Goal: Obtain resource: Download file/media

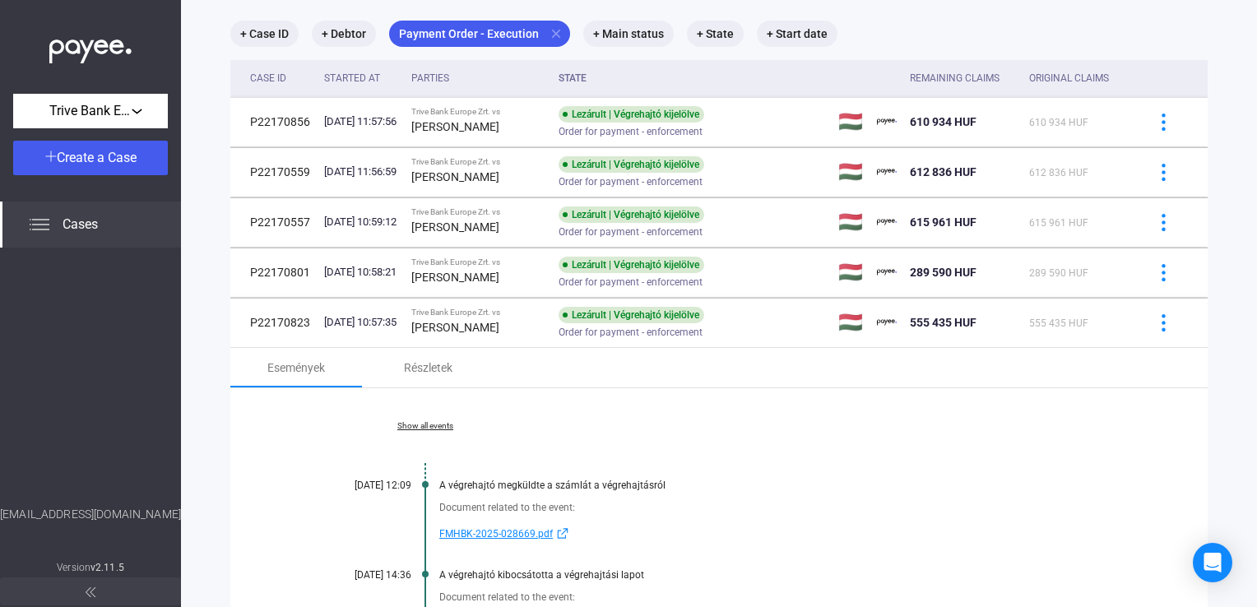
scroll to position [165, 0]
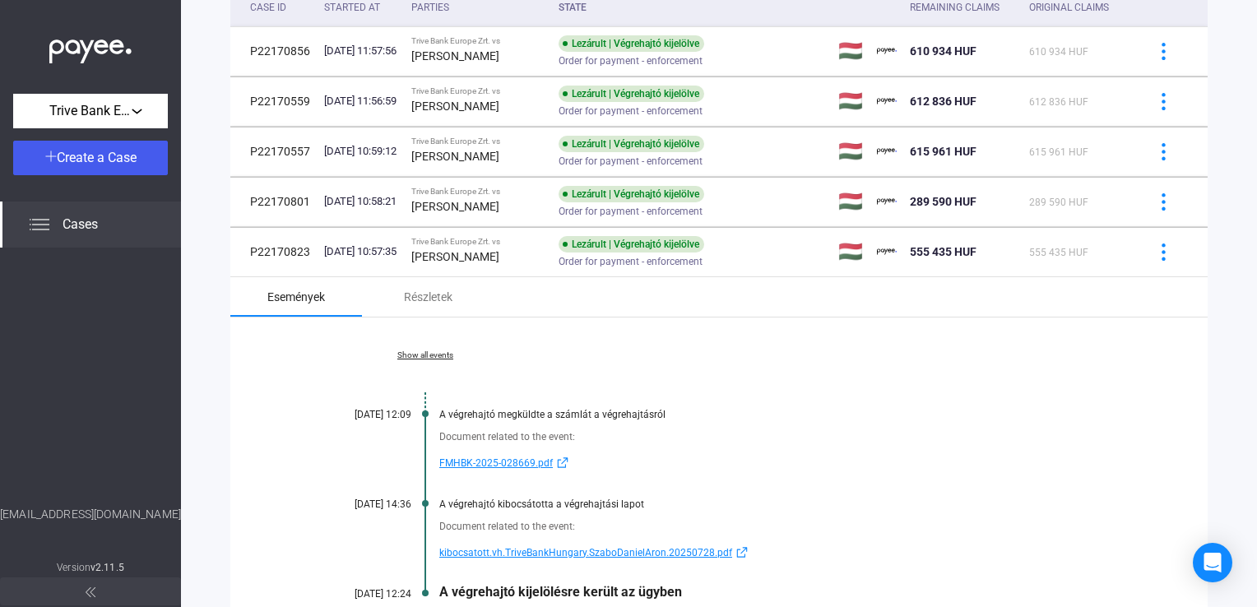
click at [319, 293] on div "Események" at bounding box center [296, 297] width 58 height 20
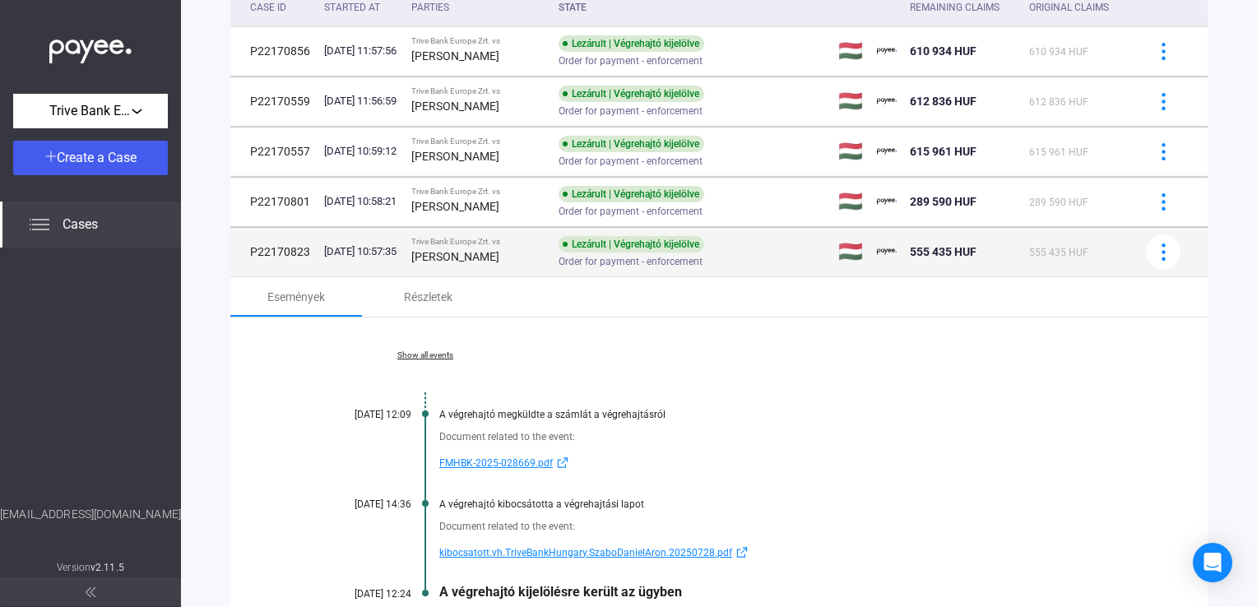
click at [319, 260] on td "[DATE] 10:57:35" at bounding box center [361, 251] width 86 height 49
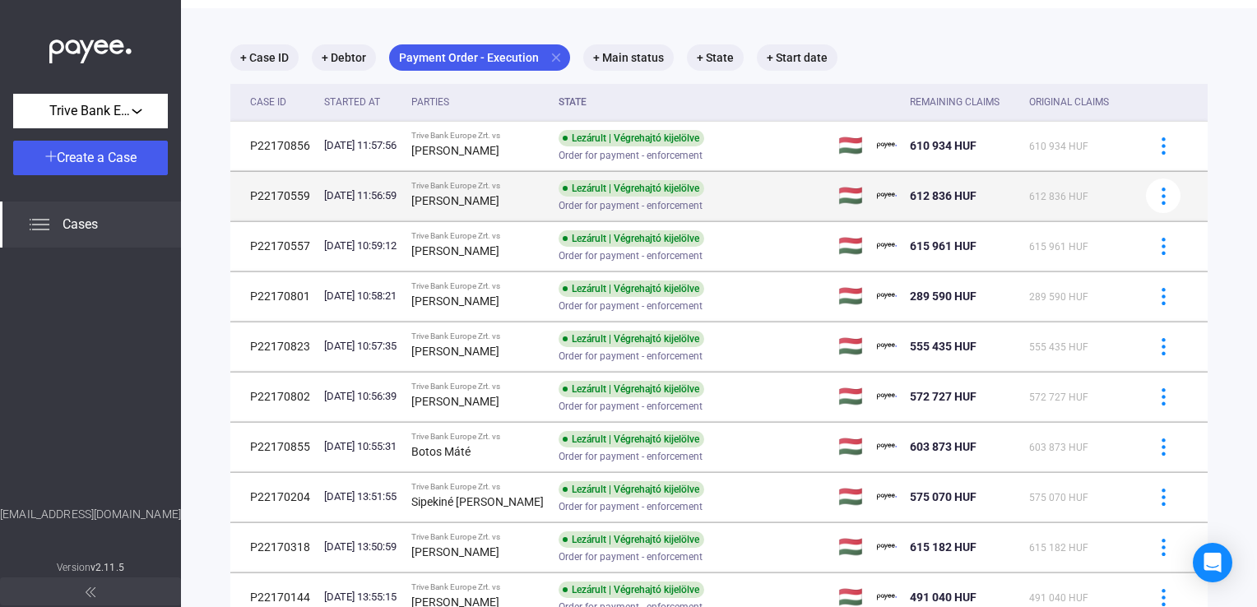
scroll to position [0, 0]
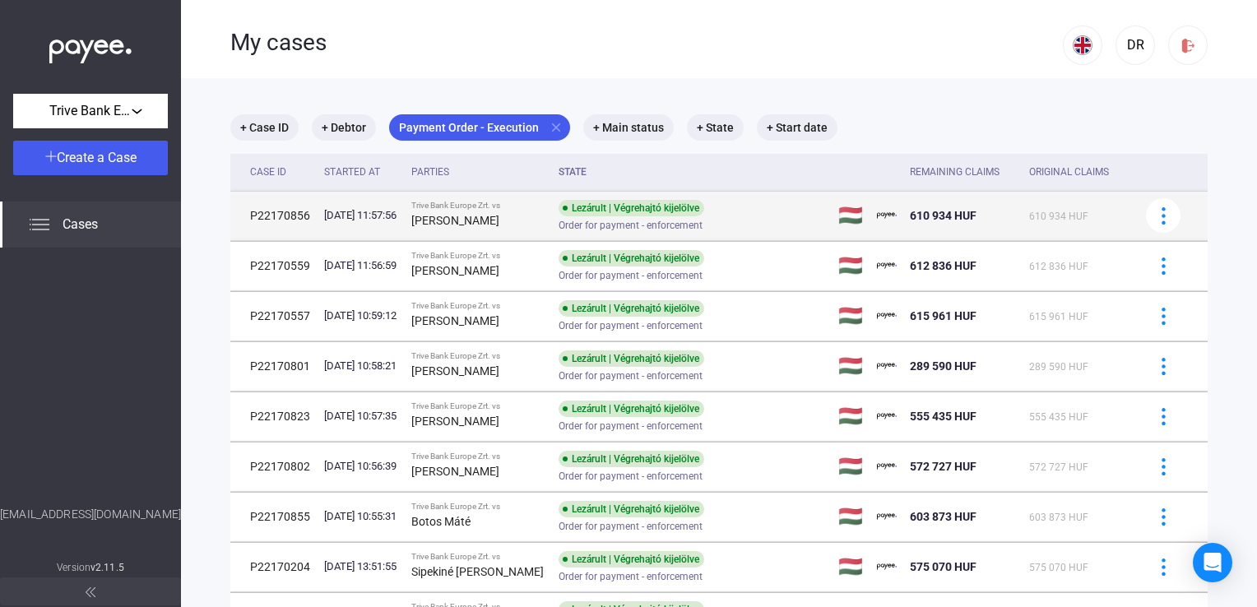
click at [515, 209] on div "Trive Bank Europe Zrt. vs" at bounding box center [478, 206] width 134 height 10
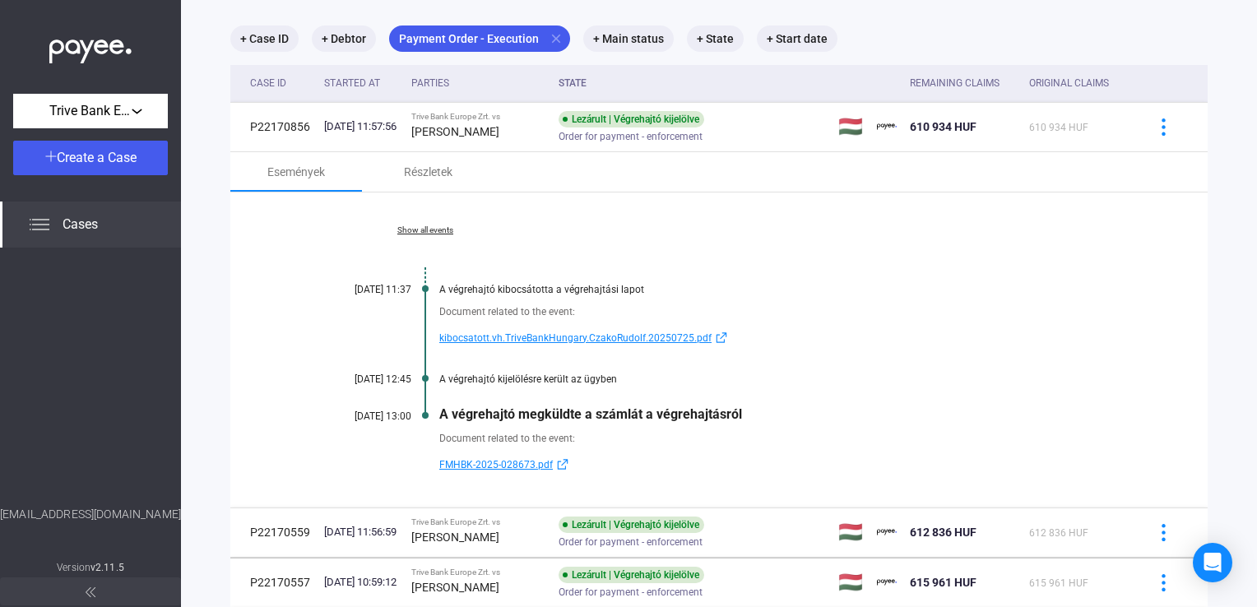
scroll to position [247, 0]
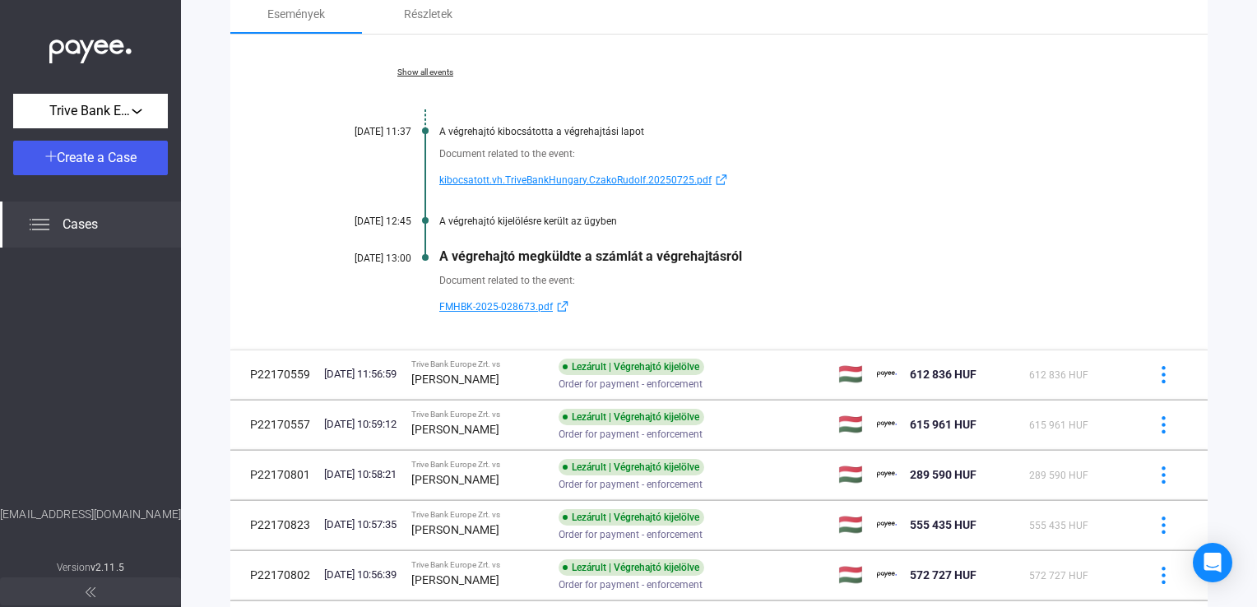
click at [1024, 281] on div "Document related to the event:" at bounding box center [782, 280] width 686 height 16
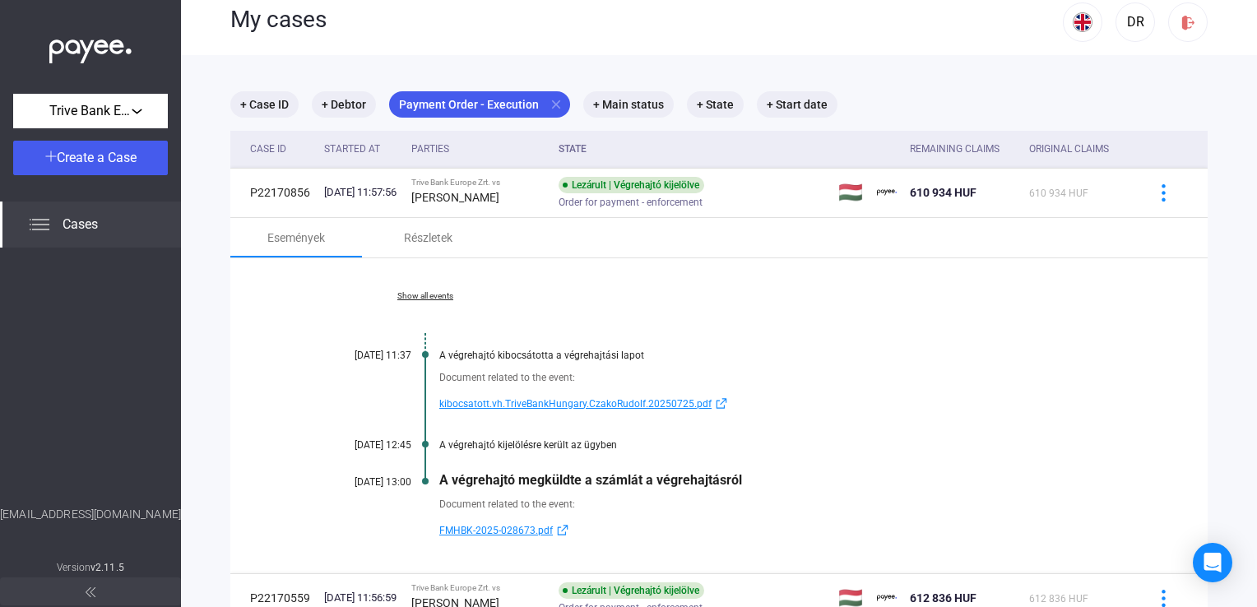
scroll to position [0, 0]
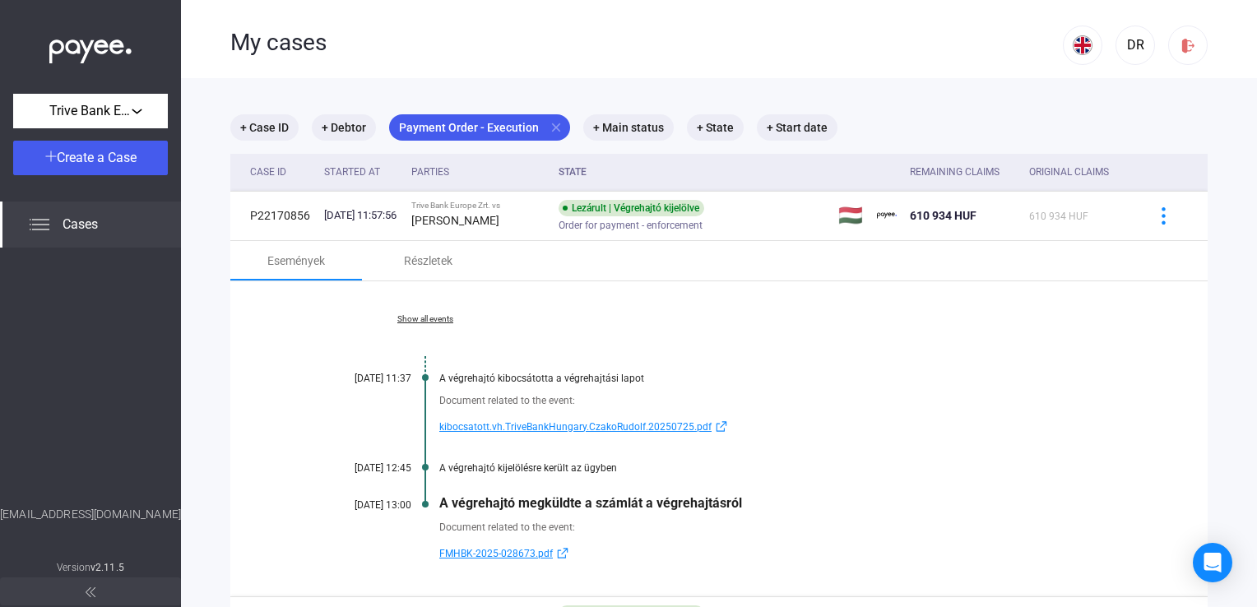
click at [536, 426] on span "kibocsatott.vh.TriveBankHungary.CzakoRudolf.20250725.pdf" at bounding box center [575, 427] width 272 height 20
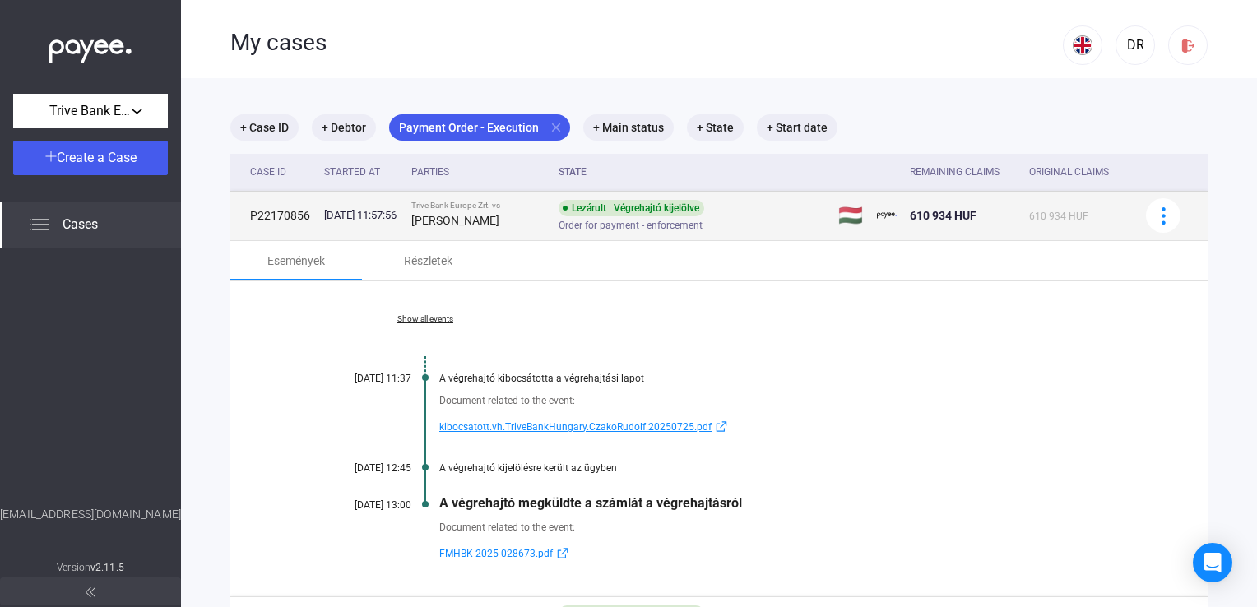
click at [428, 225] on strong "[PERSON_NAME]" at bounding box center [455, 220] width 88 height 13
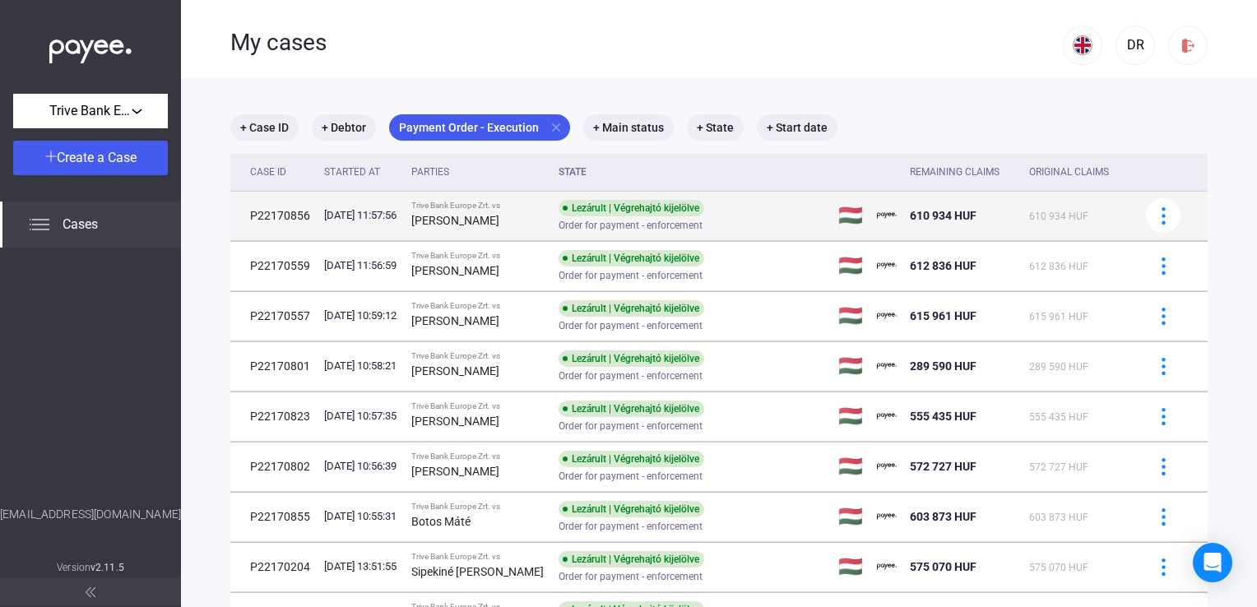
click at [467, 227] on strong "[PERSON_NAME]" at bounding box center [455, 220] width 88 height 13
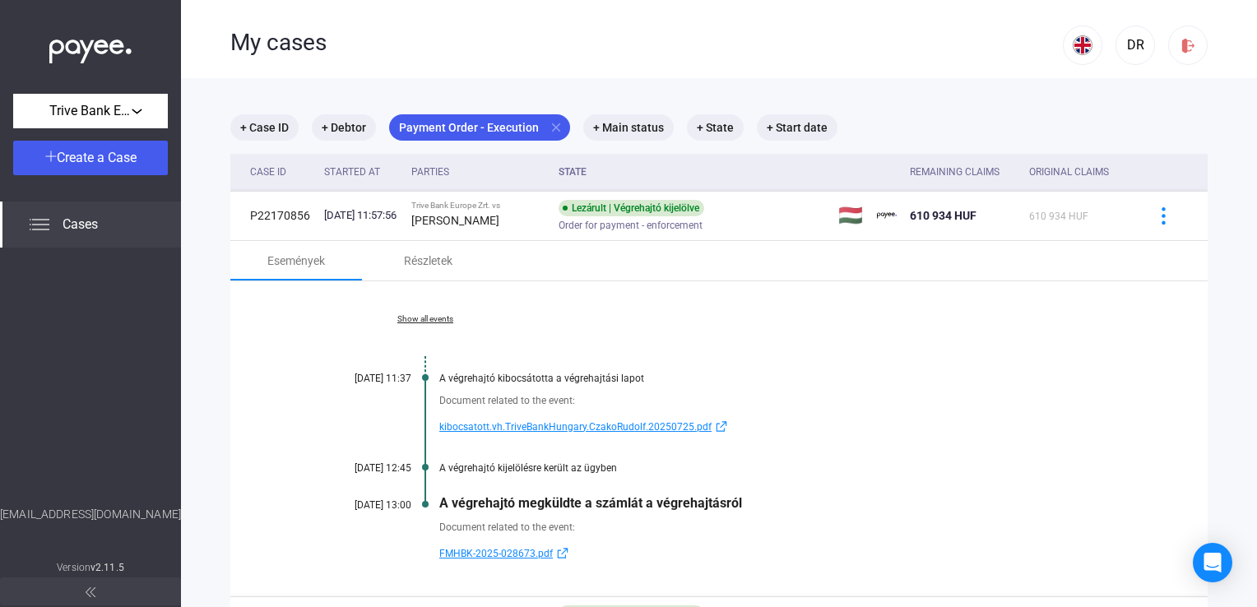
click at [471, 557] on span "FMHBK-2025-028673.pdf" at bounding box center [496, 554] width 114 height 20
click at [564, 429] on span "kibocsatott.vh.TriveBankHungary.CzakoRudolf.20250725.pdf" at bounding box center [575, 427] width 272 height 20
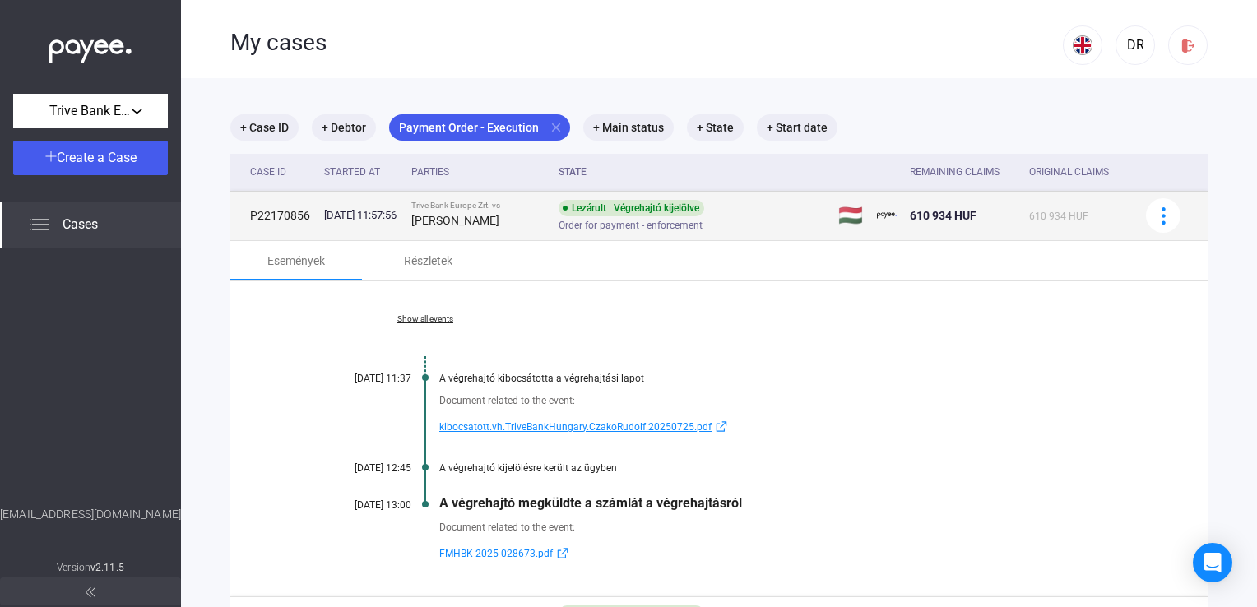
click at [292, 219] on td "P22170856" at bounding box center [273, 215] width 87 height 49
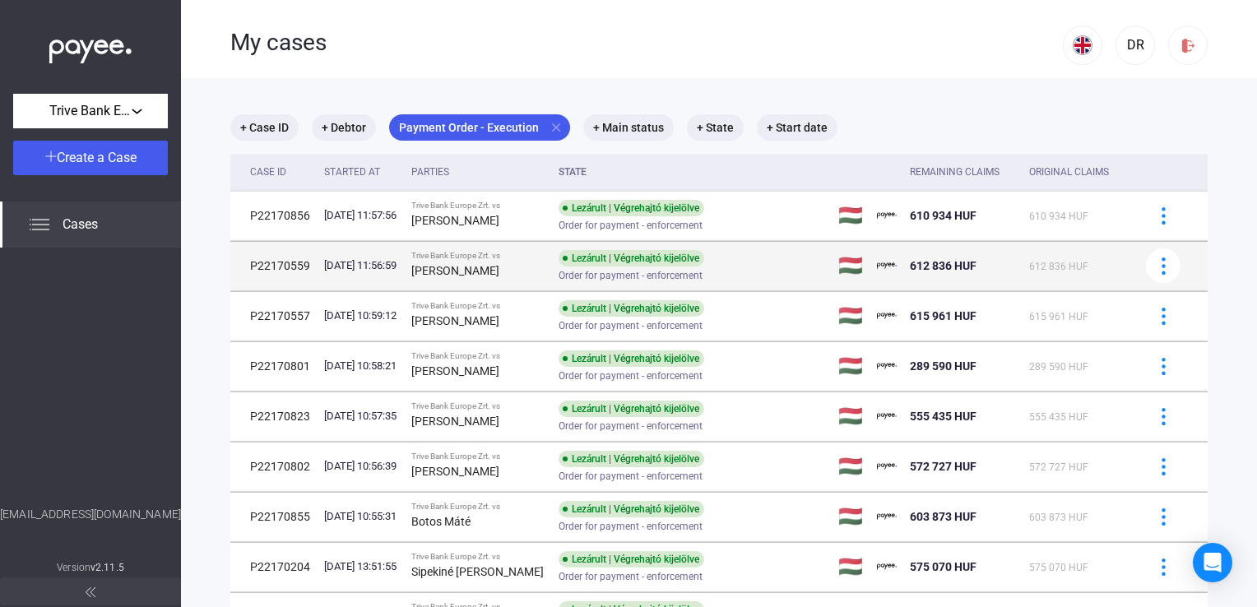
click at [351, 267] on div "[DATE] 11:56:59" at bounding box center [360, 266] width 73 height 16
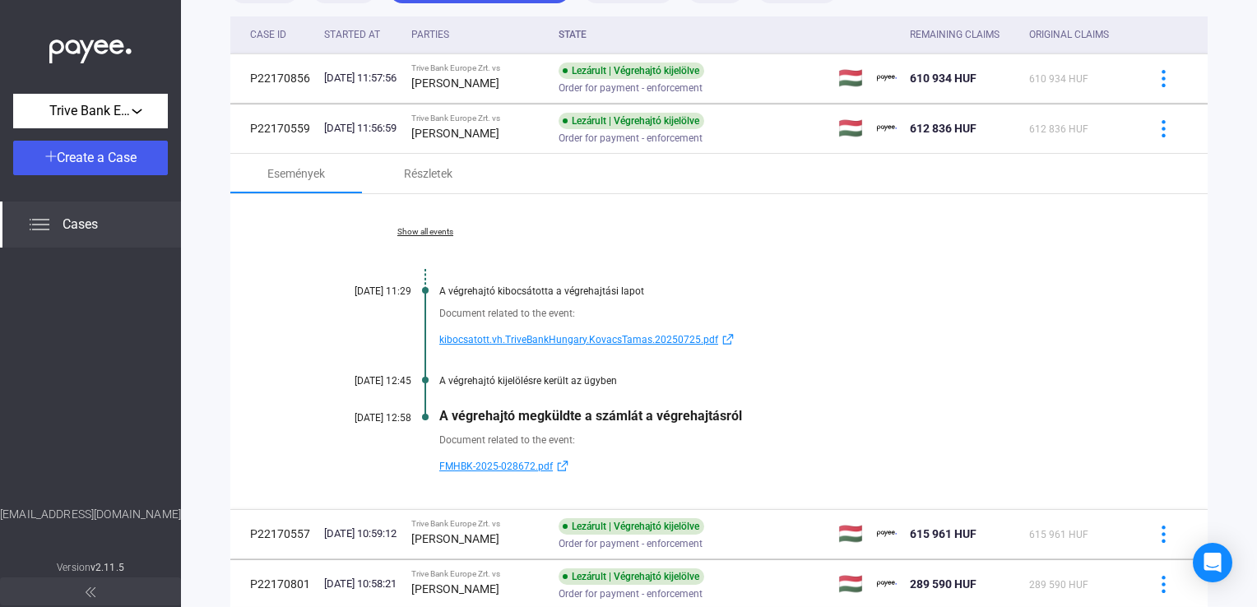
scroll to position [165, 0]
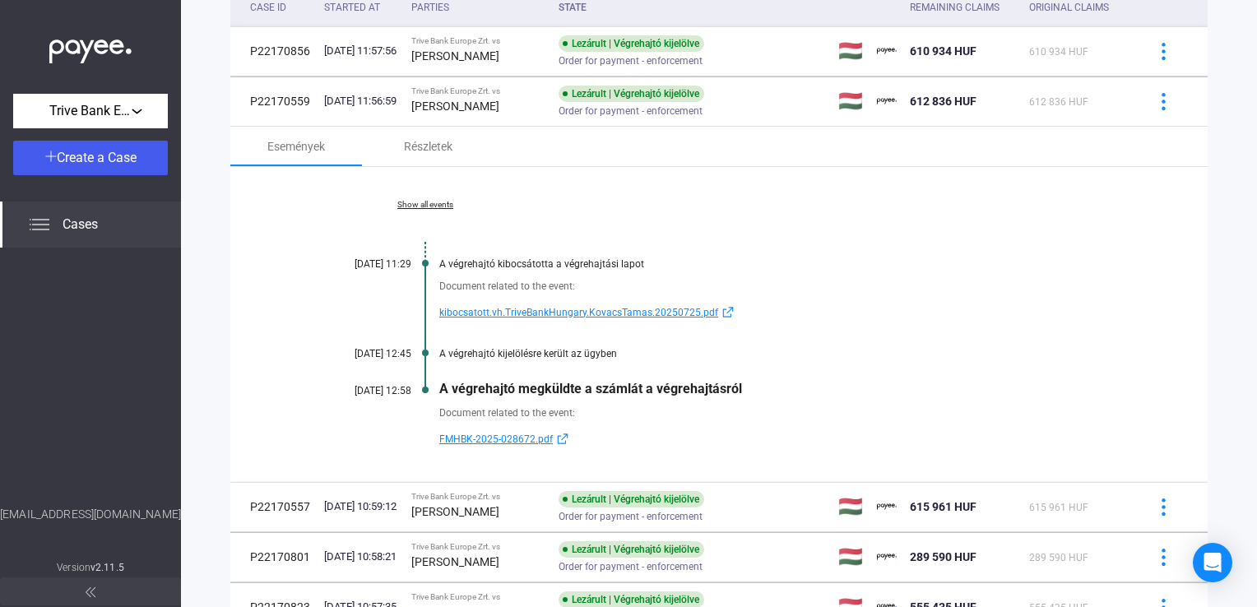
click at [518, 314] on span "kibocsatott.vh.TriveBankHungary.KovacsTamas.20250725.pdf" at bounding box center [578, 313] width 279 height 20
